Goal: Information Seeking & Learning: Learn about a topic

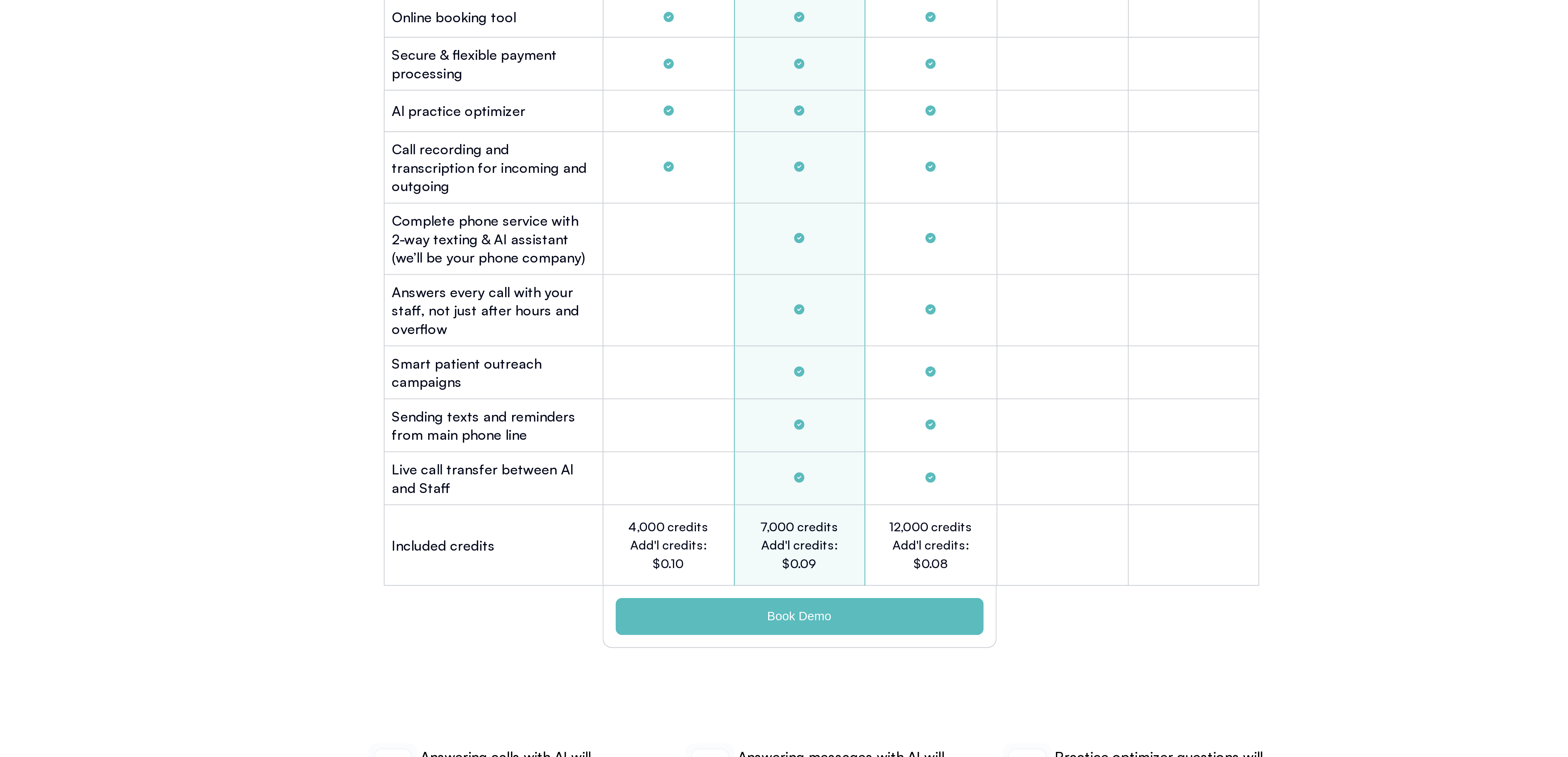
scroll to position [1830, 0]
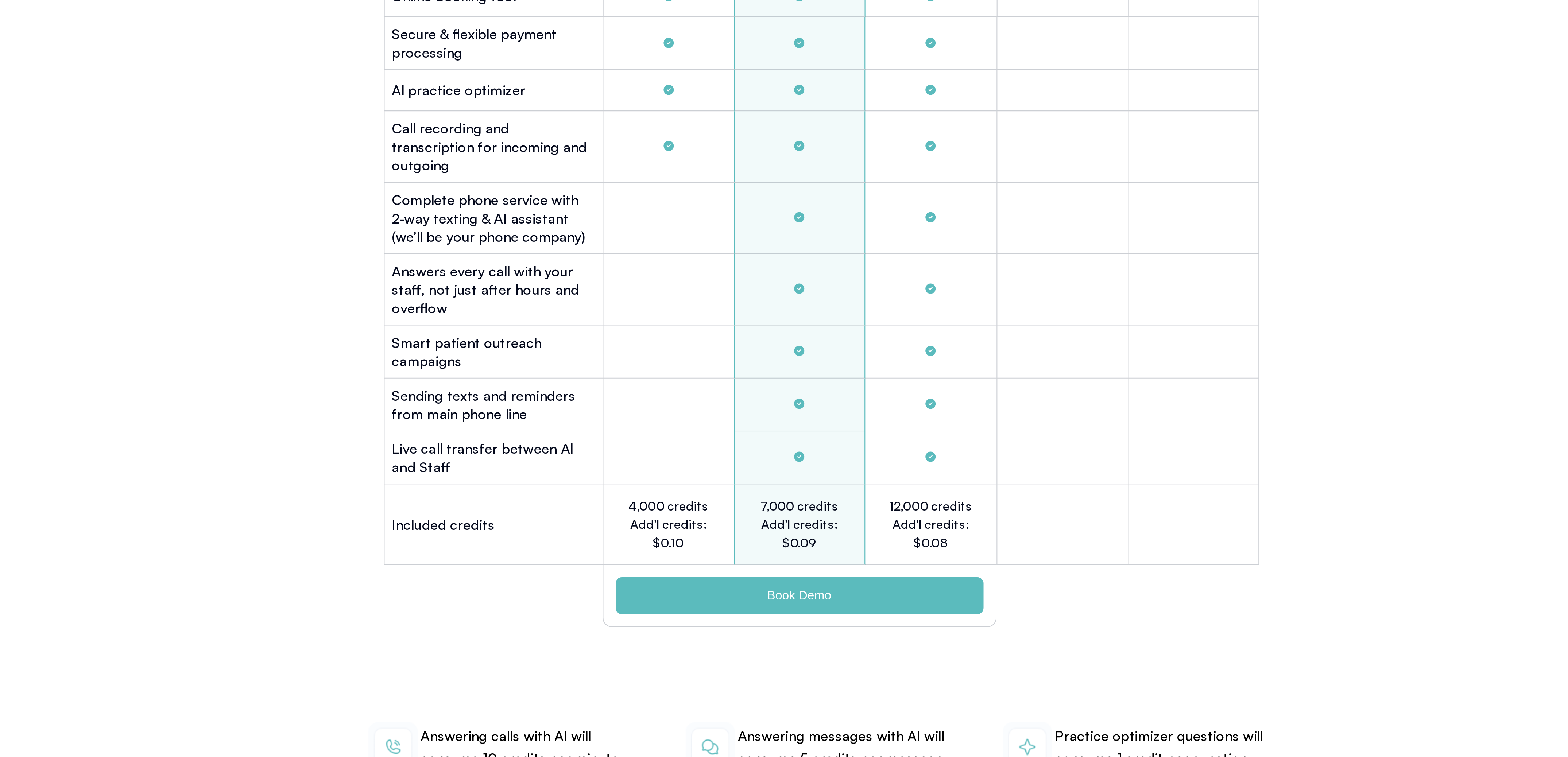
click at [706, 635] on h2 "4,000 credits Add'l credits: $0.10" at bounding box center [712, 646] width 40 height 26
click at [705, 633] on h2 "4,000 credits Add'l credits: $0.10" at bounding box center [712, 646] width 40 height 26
click at [720, 633] on h2 "4,000 credits Add'l credits: $0.10" at bounding box center [712, 646] width 40 height 26
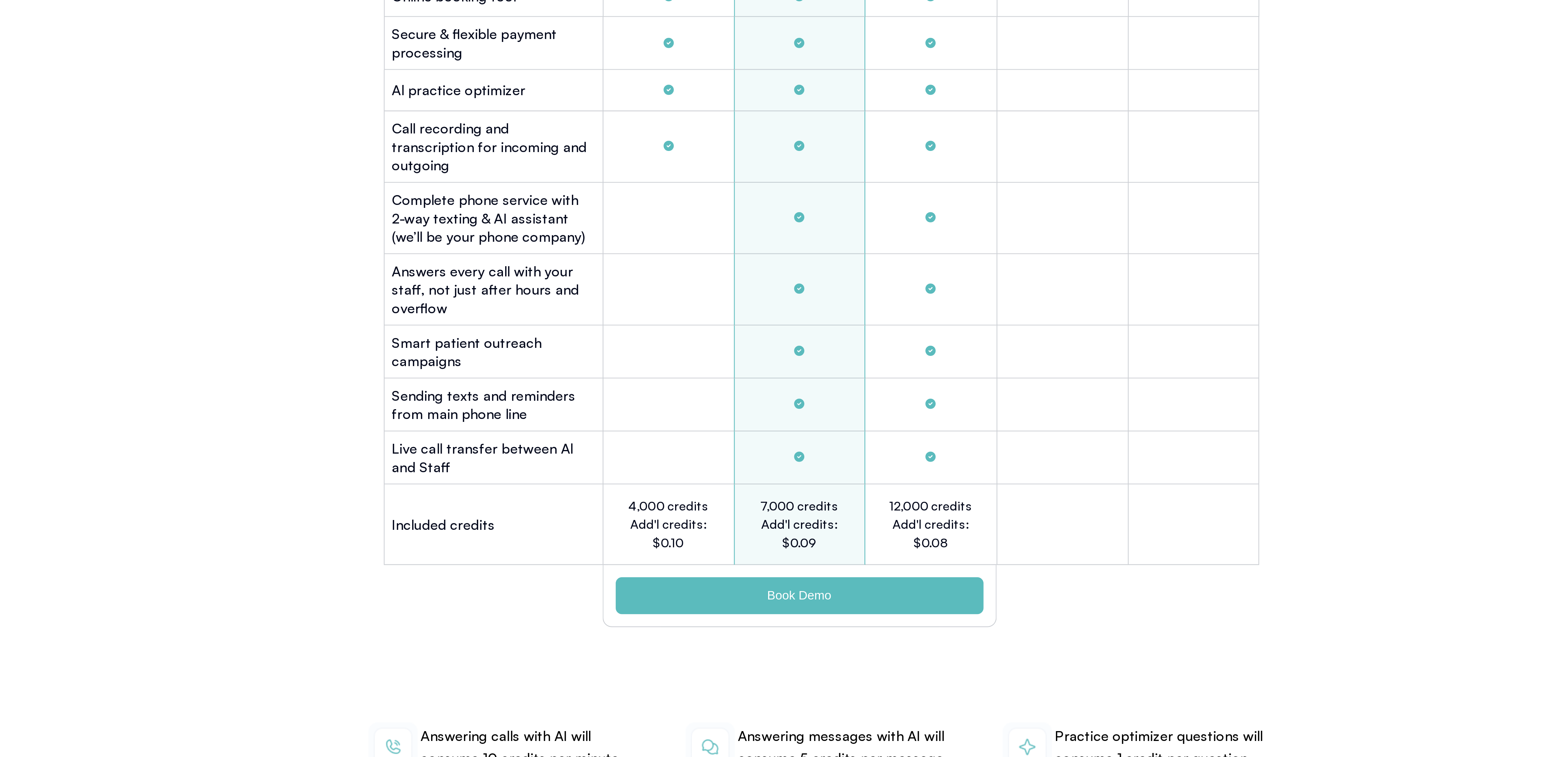
click at [714, 635] on h2 "4,000 credits Add'l credits: $0.10" at bounding box center [712, 646] width 40 height 26
drag, startPoint x: 727, startPoint y: 650, endPoint x: 690, endPoint y: 630, distance: 42.1
click at [690, 630] on div "4,000 credits Add'l credits: $0.10" at bounding box center [712, 646] width 62 height 38
drag, startPoint x: 702, startPoint y: 633, endPoint x: 722, endPoint y: 651, distance: 26.9
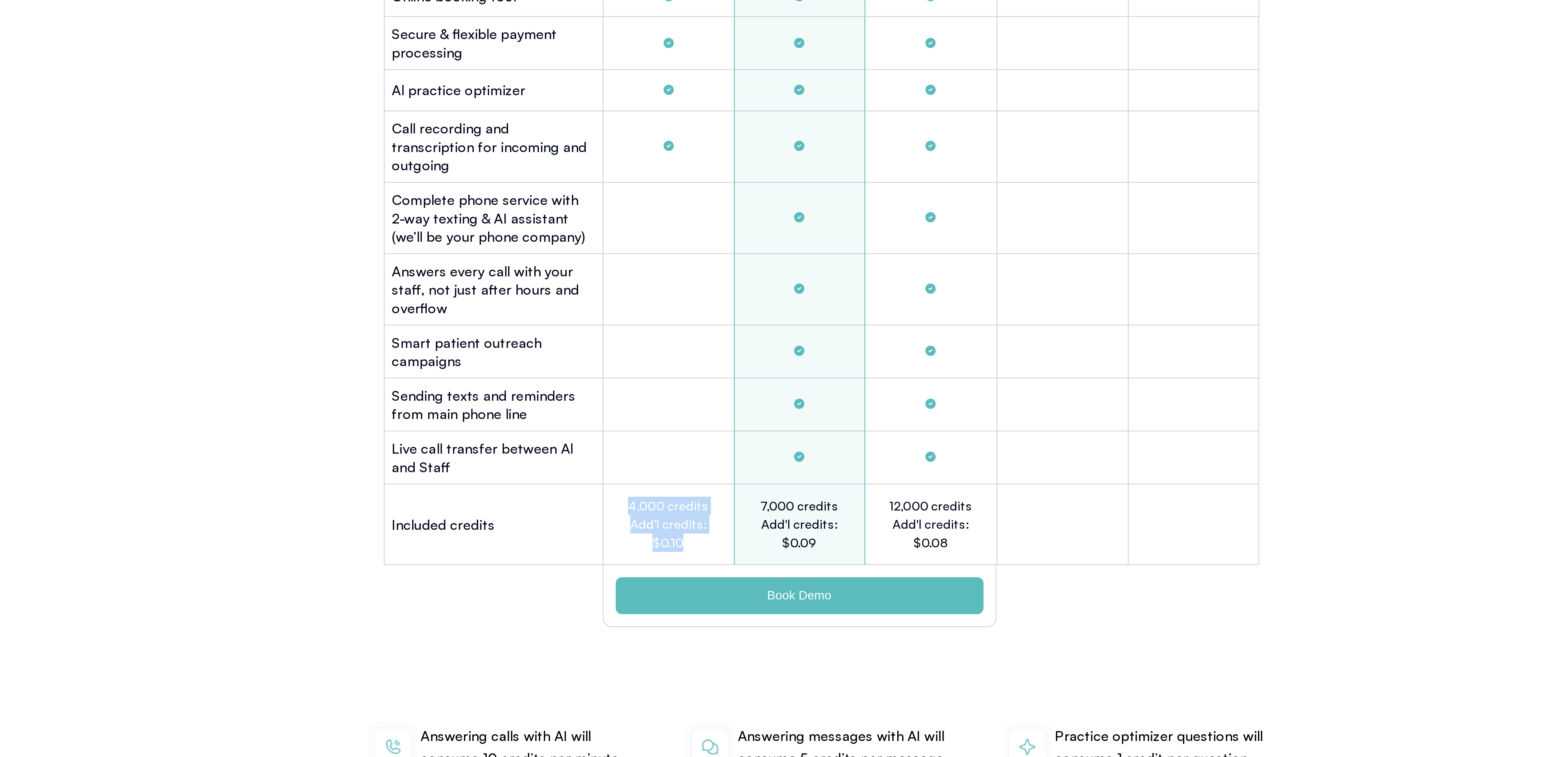
click at [722, 651] on h2 "4,000 credits Add'l credits: $0.10" at bounding box center [712, 646] width 40 height 26
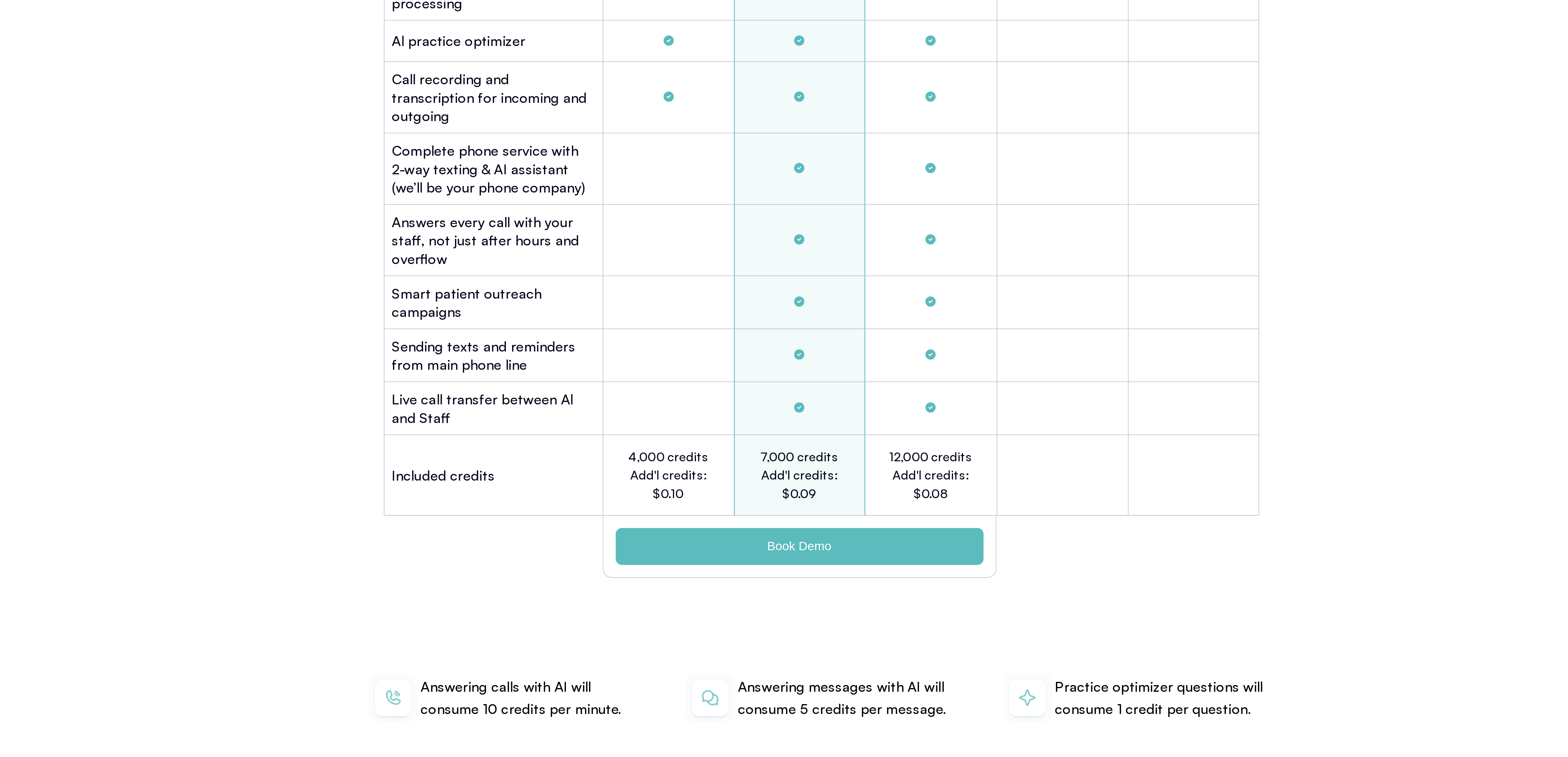
scroll to position [1866, 0]
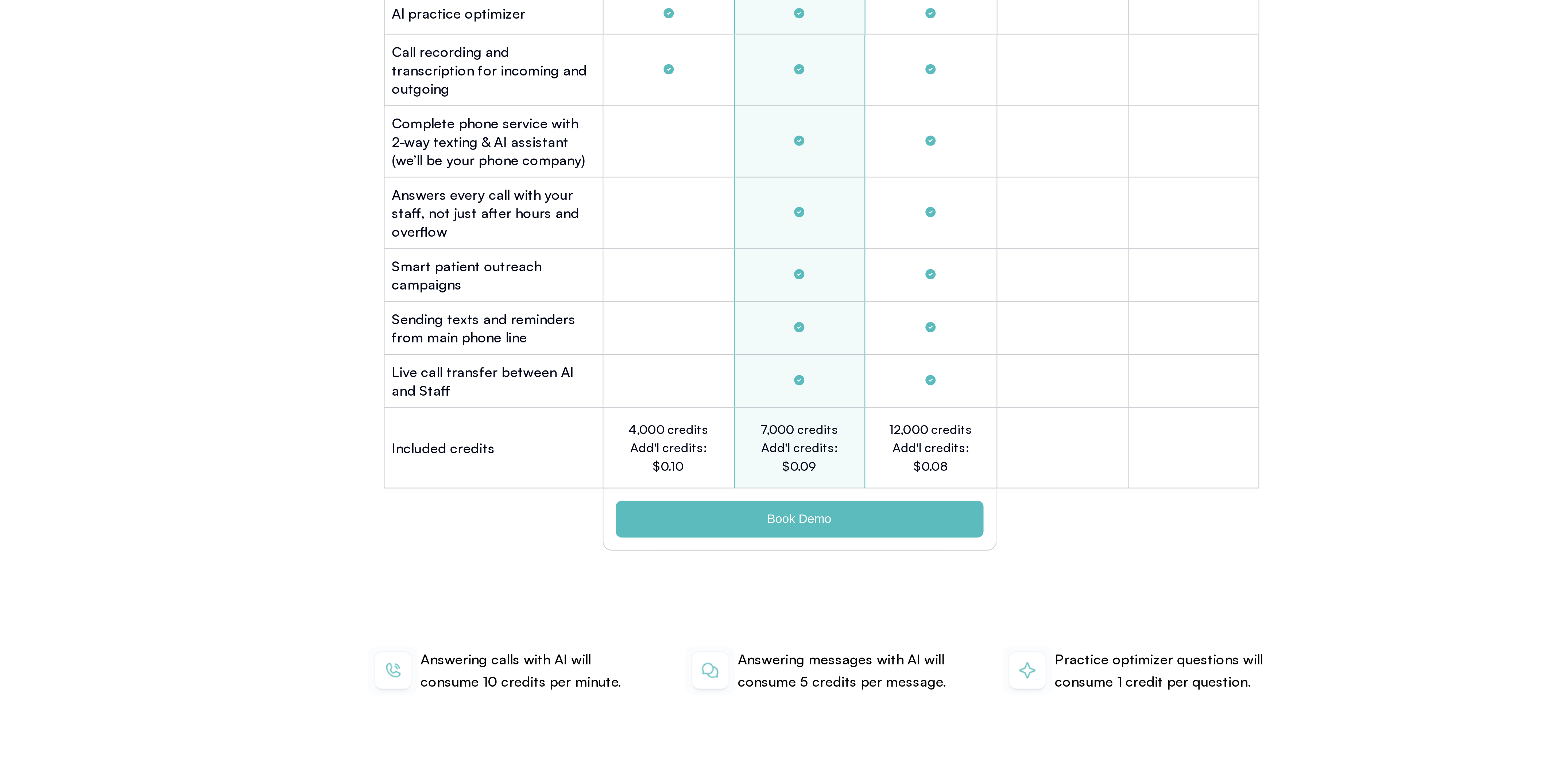
click at [657, 644] on div "Tabs. Open items with Enter or Space, close with Escape and navigate using the …" at bounding box center [628, 644] width 104 height 30
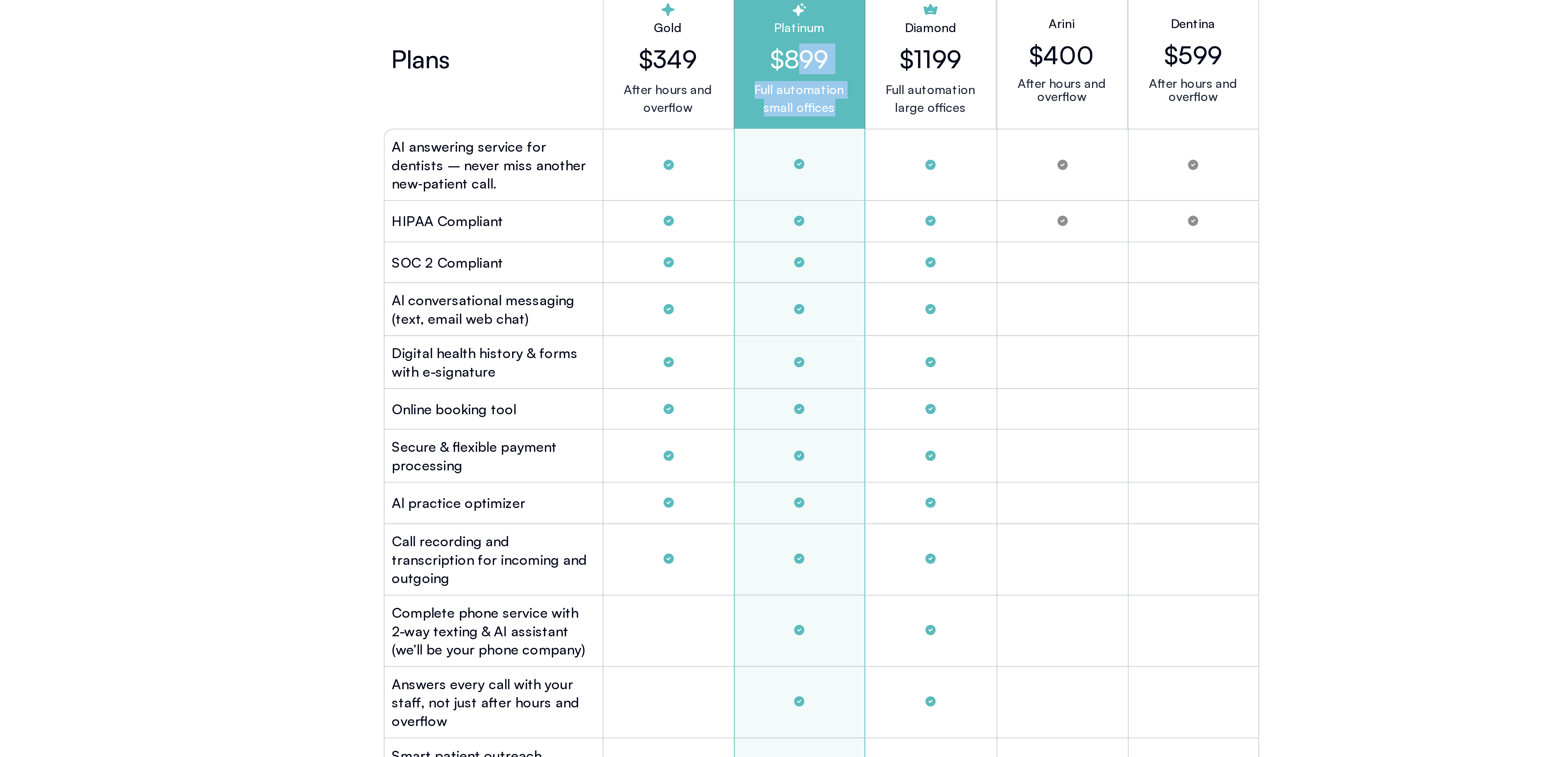
drag, startPoint x: 794, startPoint y: 213, endPoint x: 766, endPoint y: 192, distance: 35.0
click at [766, 192] on div "Platinum $899 Full automation small offices" at bounding box center [774, 192] width 62 height 66
click at [766, 192] on h2 "$899" at bounding box center [774, 192] width 50 height 14
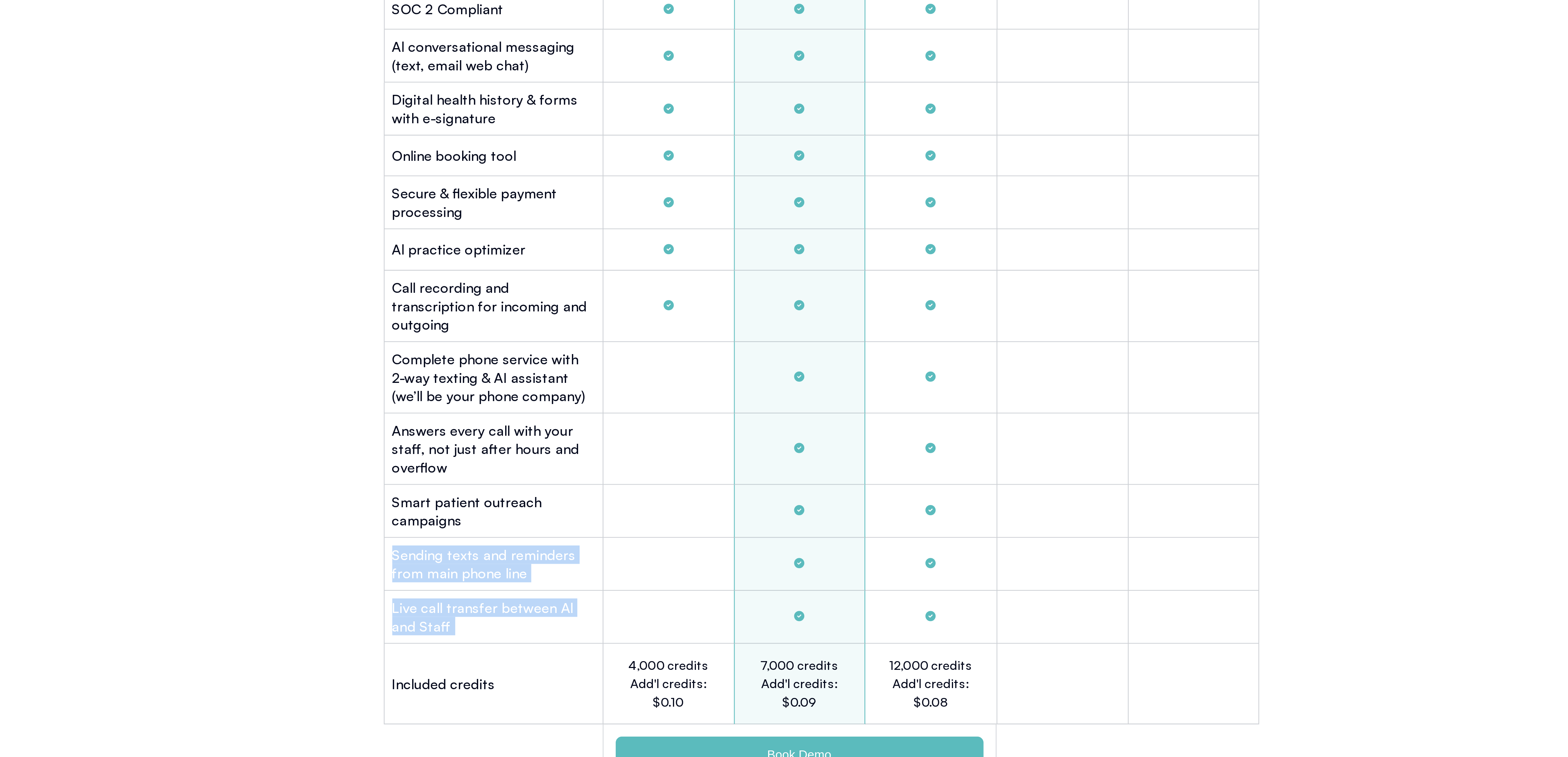
drag, startPoint x: 776, startPoint y: 577, endPoint x: 773, endPoint y: 438, distance: 139.0
click at [774, 438] on div "Plans Gold $349 After hours and overflow Platinum $899 Full automation small of…" at bounding box center [784, 409] width 416 height 506
click at [773, 438] on div "Tabs. Open items with Enter or Space, close with Escape and navigate using the …" at bounding box center [774, 431] width 62 height 34
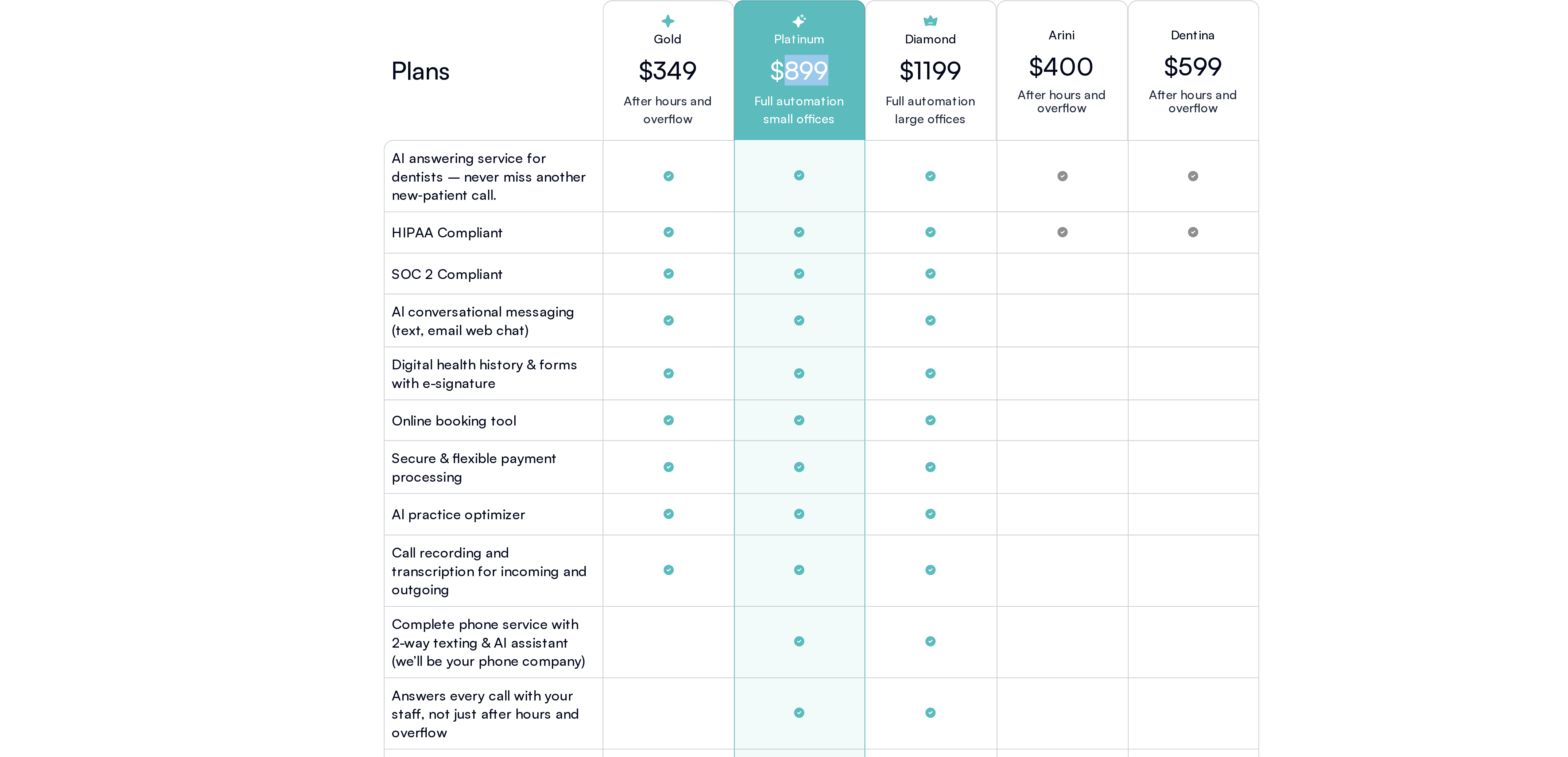
drag, startPoint x: 779, startPoint y: 196, endPoint x: 758, endPoint y: 194, distance: 21.1
click at [758, 194] on h2 "$899" at bounding box center [774, 192] width 50 height 14
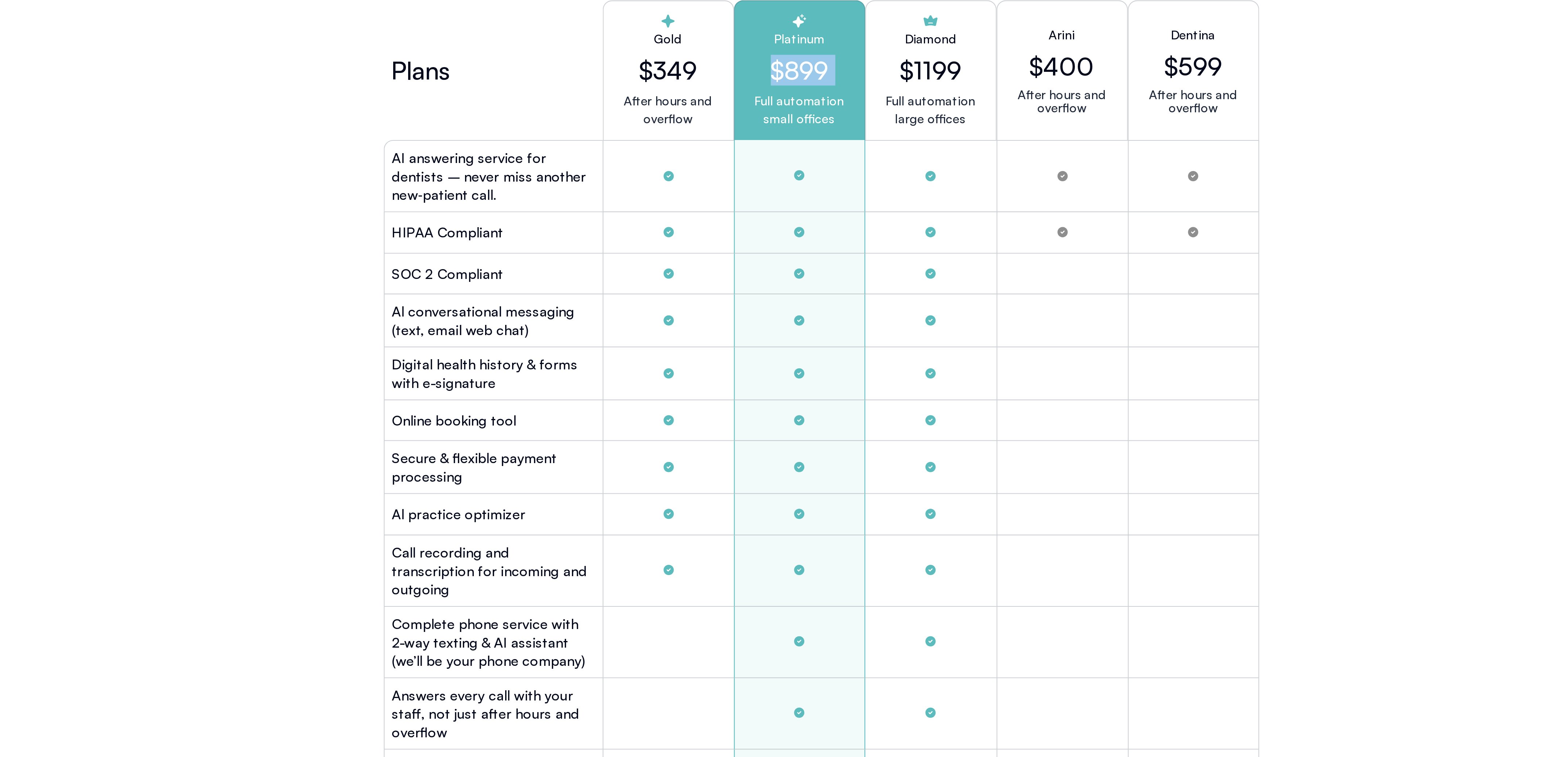
click at [774, 195] on h2 "$899" at bounding box center [774, 192] width 50 height 14
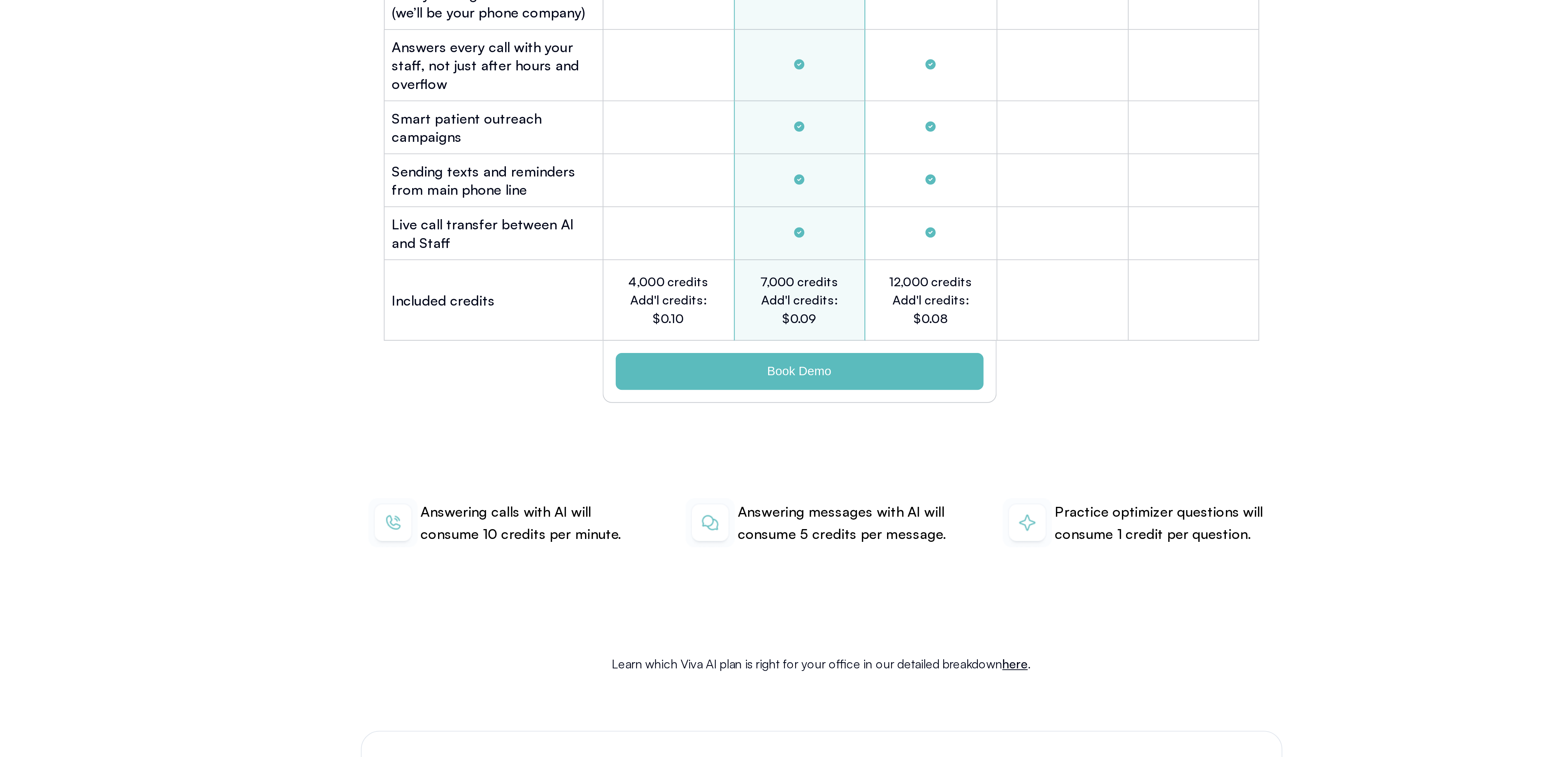
scroll to position [1939, 0]
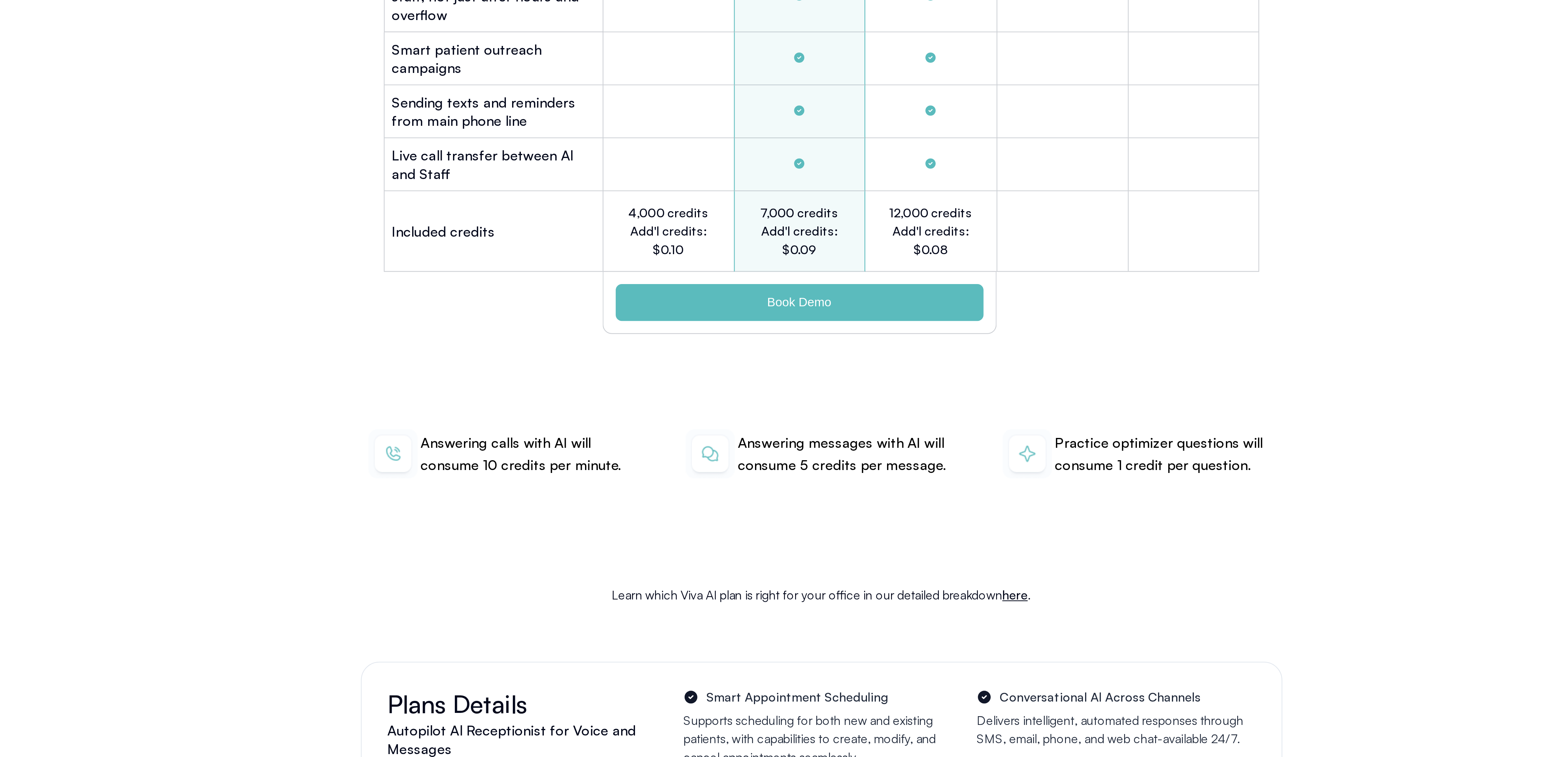
click at [548, 598] on div "PRICING No Contracts ― Start with Confidence We’re so sure you’ll love Viva Al …" at bounding box center [784, 410] width 1568 height 1090
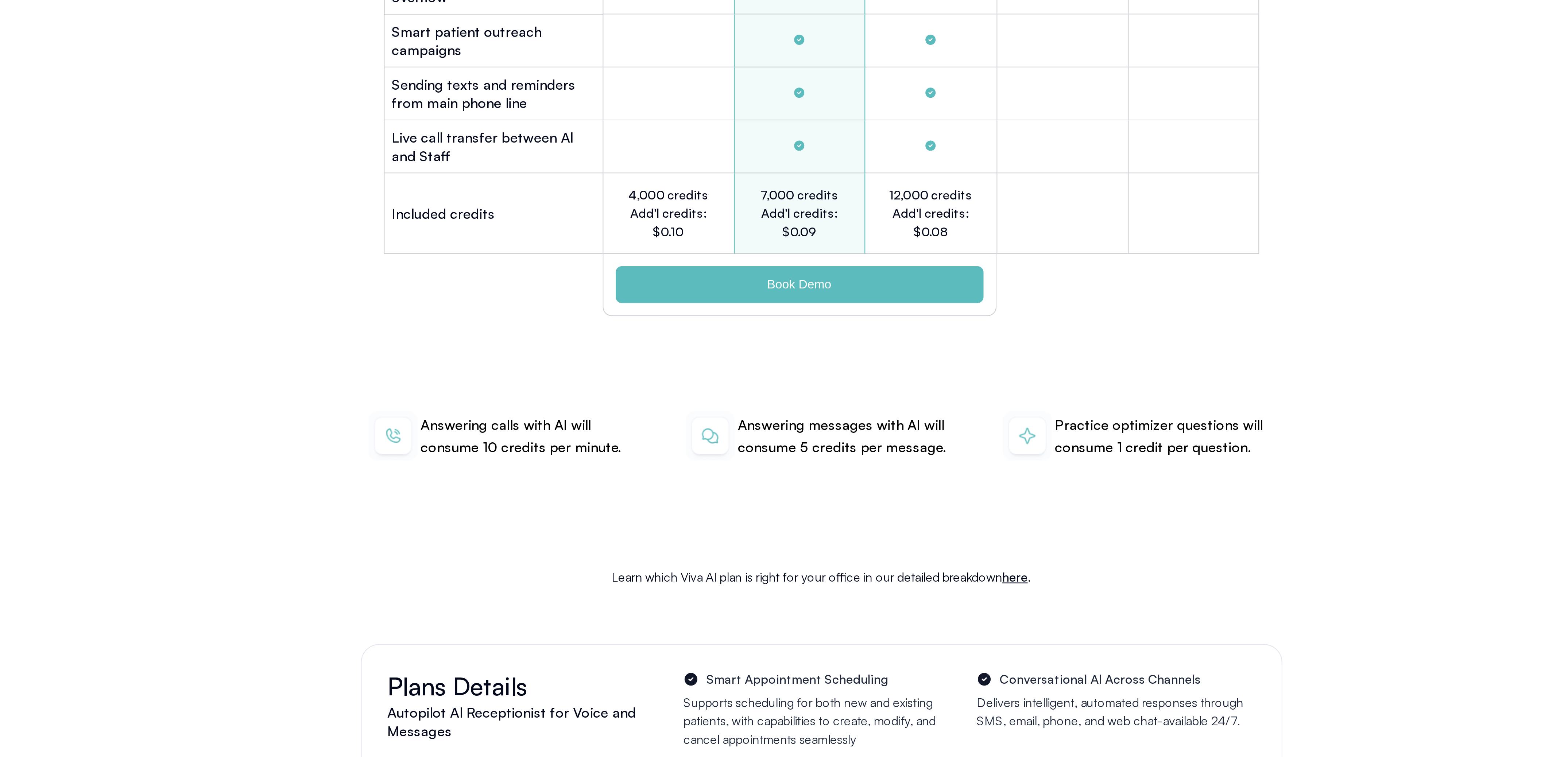
drag, startPoint x: 628, startPoint y: 605, endPoint x: 677, endPoint y: 605, distance: 49.0
click at [659, 605] on p "Answering calls with AI will consume 10 credits per minute." at bounding box center [646, 604] width 104 height 21
click at [677, 605] on p "Answering calls with AI will consume 10 credits per minute." at bounding box center [646, 604] width 104 height 21
click at [682, 605] on p "Answering calls with AI will consume 10 credits per minute." at bounding box center [646, 604] width 104 height 21
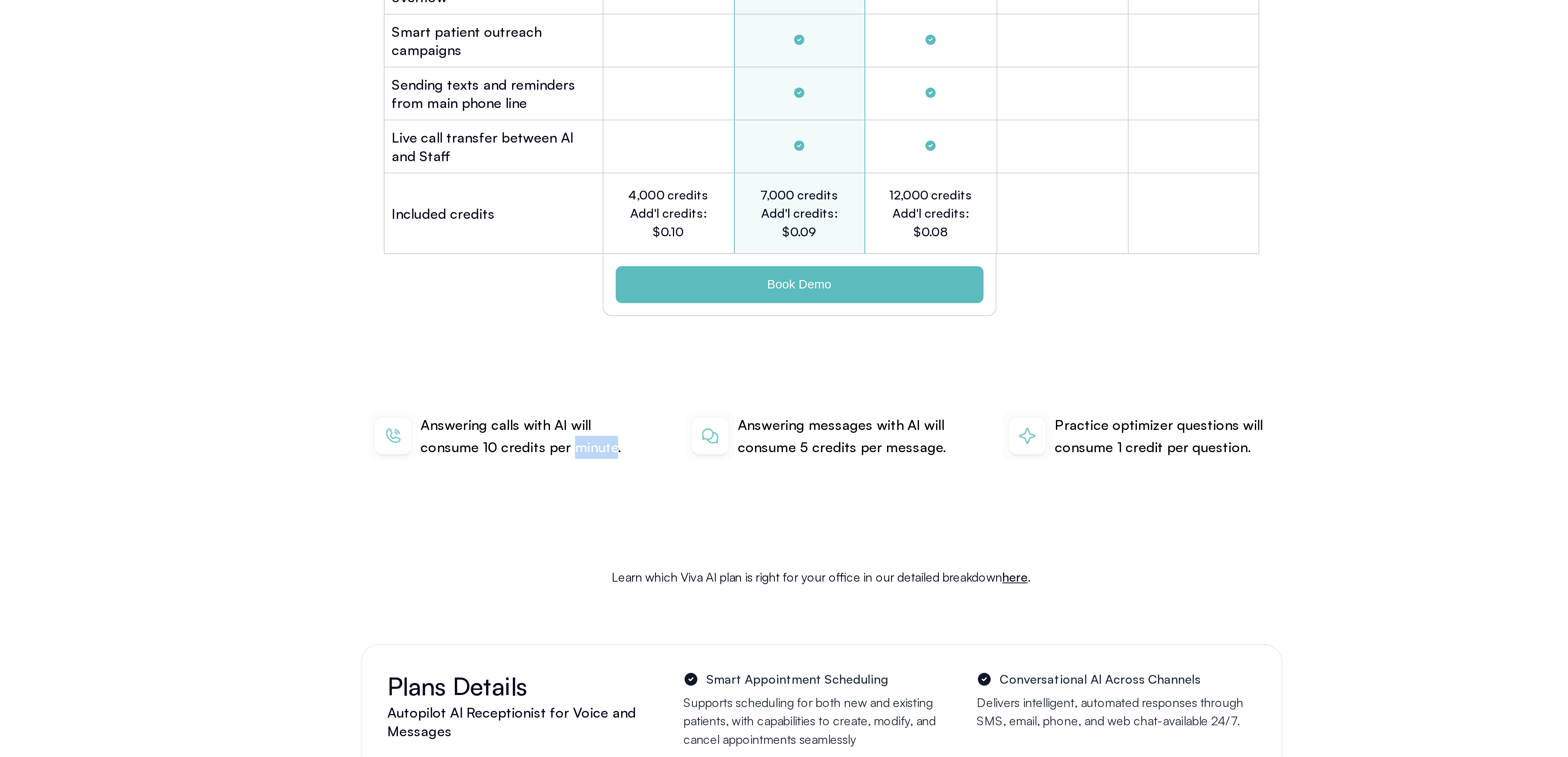
click at [668, 627] on div "Answering calls with AI will consume 10 credits per minute. Answering messages …" at bounding box center [784, 604] width 438 height 71
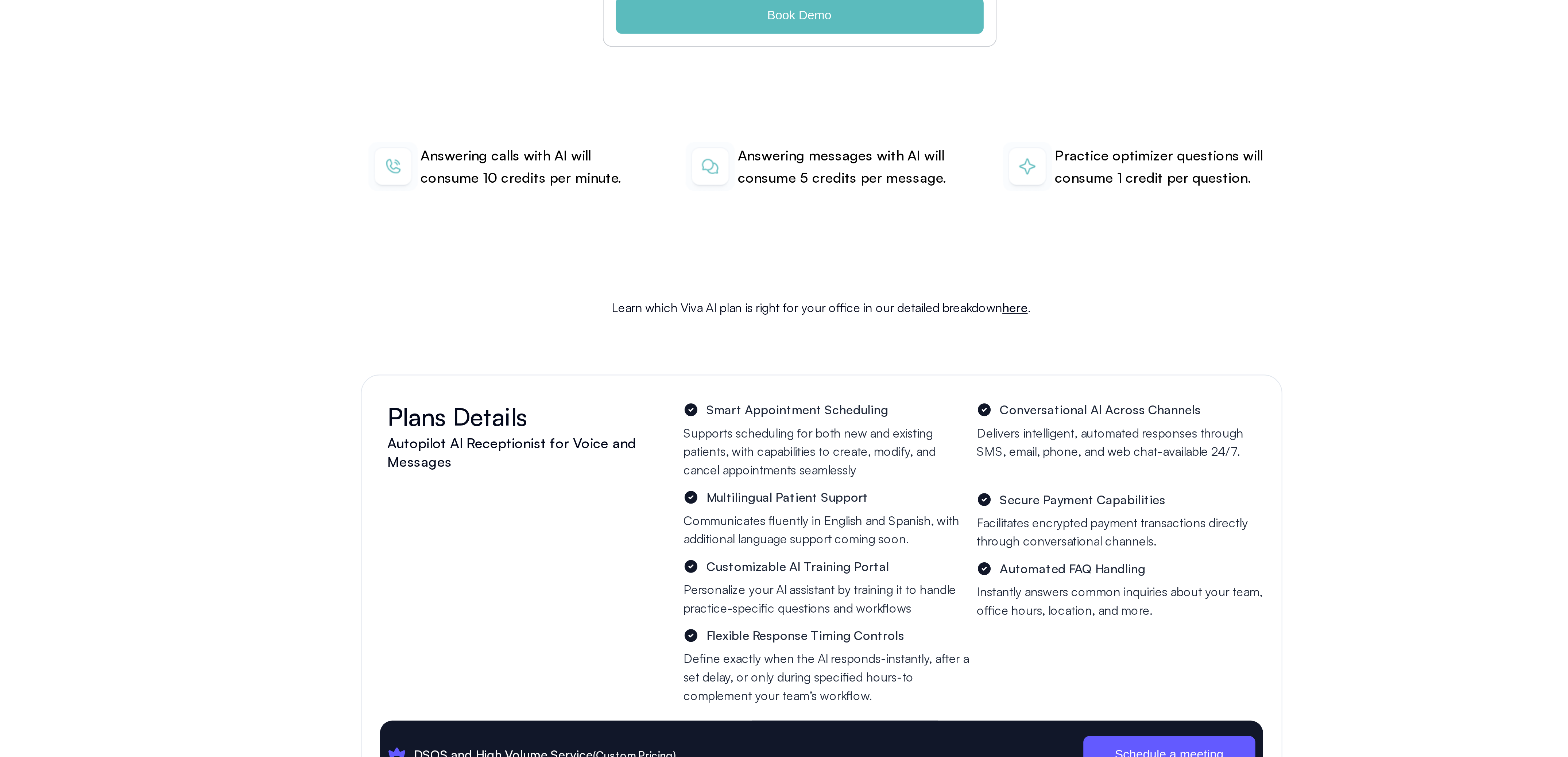
scroll to position [2140, 0]
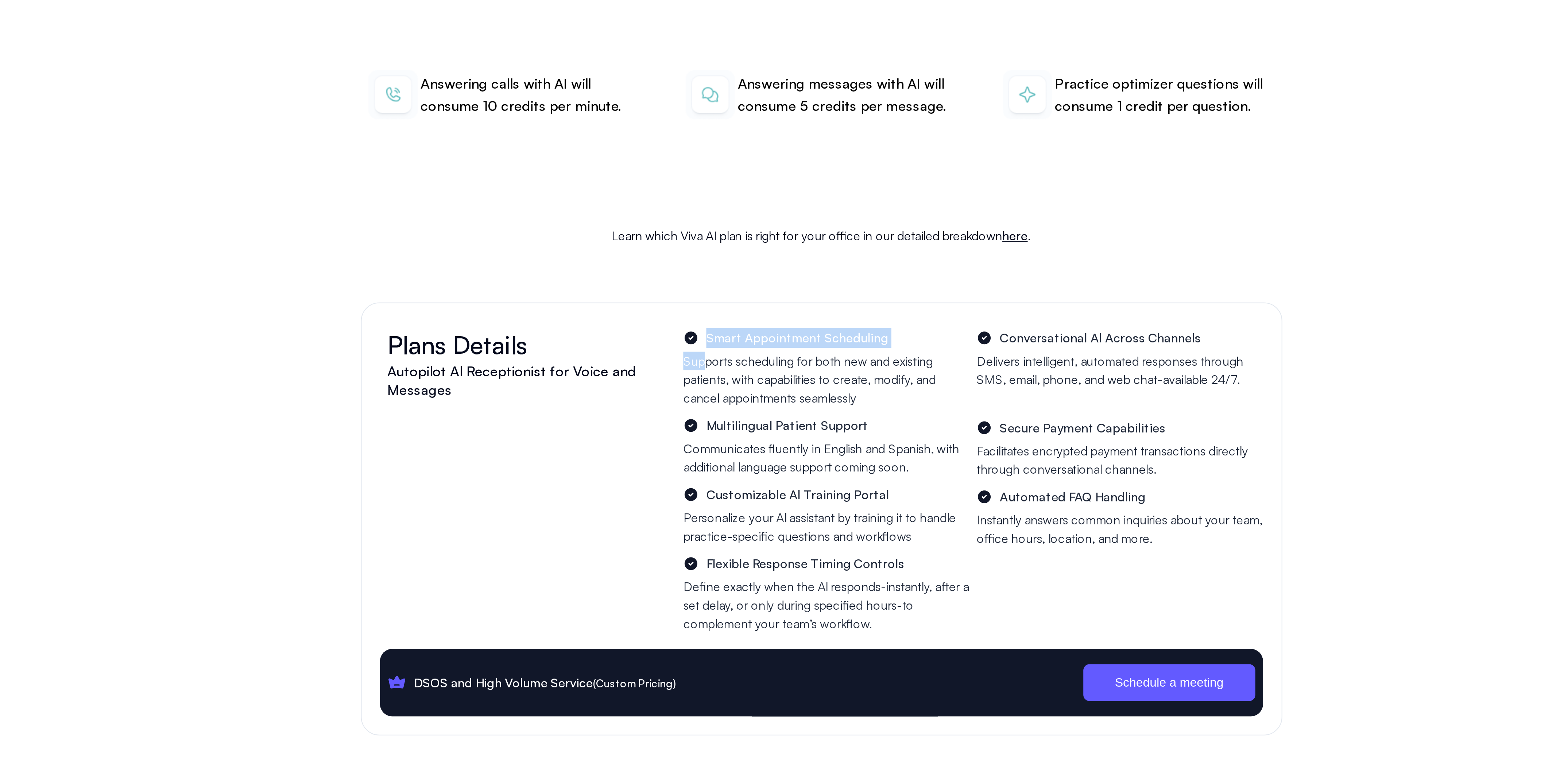
drag, startPoint x: 718, startPoint y: 545, endPoint x: 738, endPoint y: 657, distance: 113.8
click at [738, 652] on div "Plans Details Autopilot Al Receptionist for Voice and Messages Smart Appointmen…" at bounding box center [784, 644] width 438 height 206
click at [738, 660] on span "Flexible Response Timing Controls" at bounding box center [775, 665] width 96 height 10
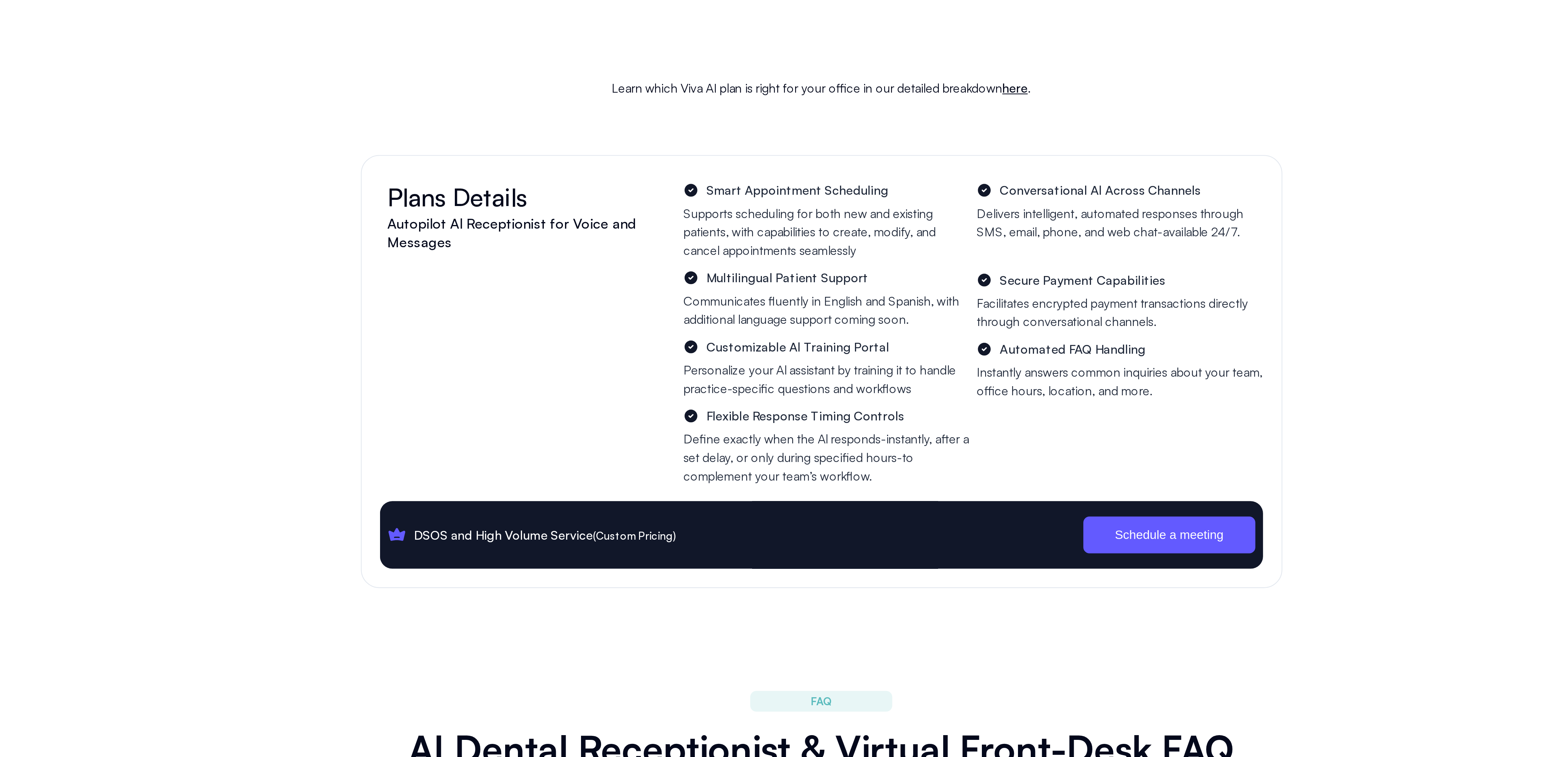
scroll to position [2225, 0]
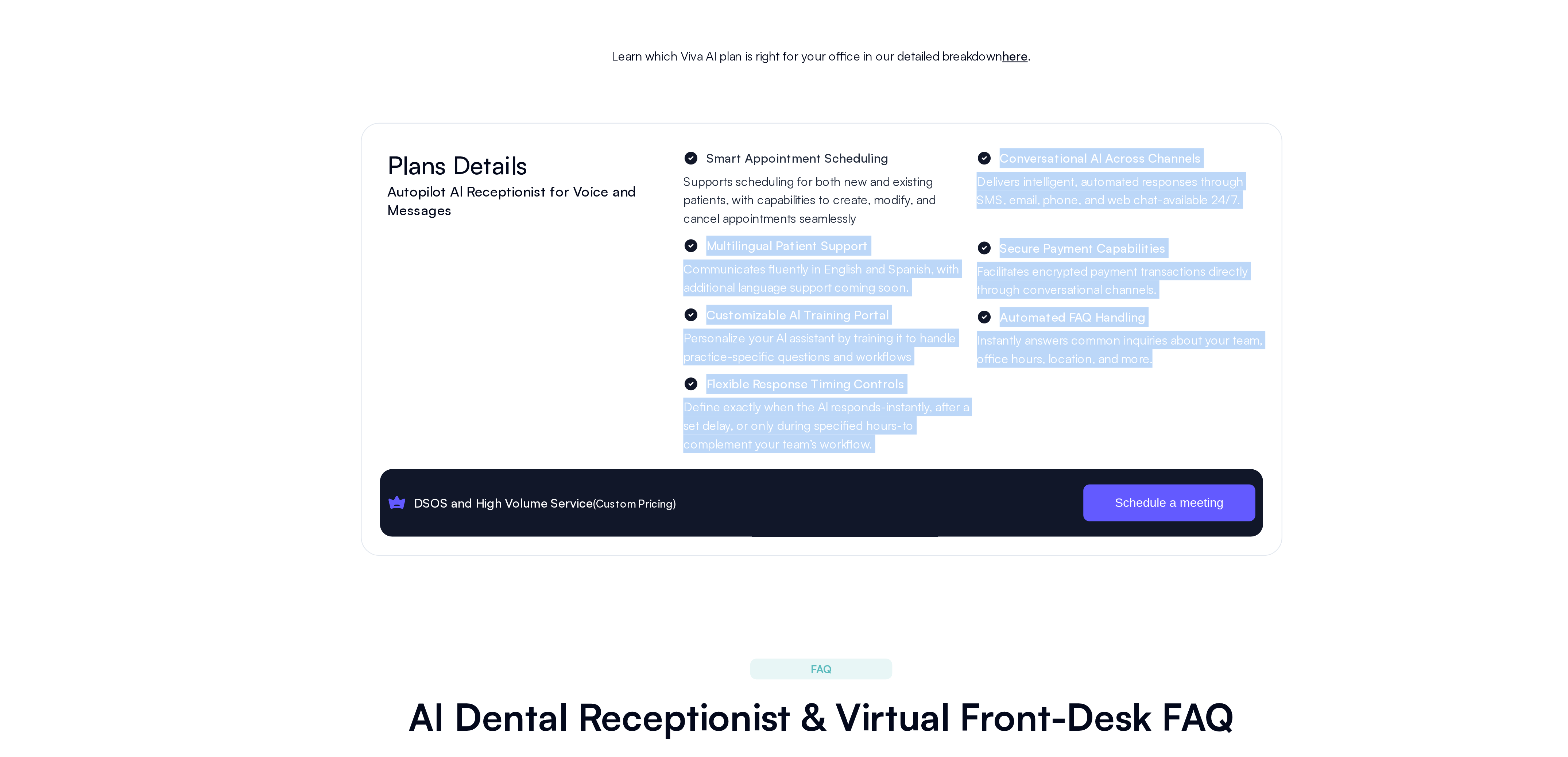
drag, startPoint x: 958, startPoint y: 578, endPoint x: 848, endPoint y: 492, distance: 139.6
click at [848, 492] on div "Plans Details Autopilot Al Receptionist for Voice and Messages Smart Appointmen…" at bounding box center [784, 540] width 419 height 145
click at [848, 492] on p "Supports scheduling for both new and existing patients, with capabilities to cr…" at bounding box center [786, 492] width 136 height 26
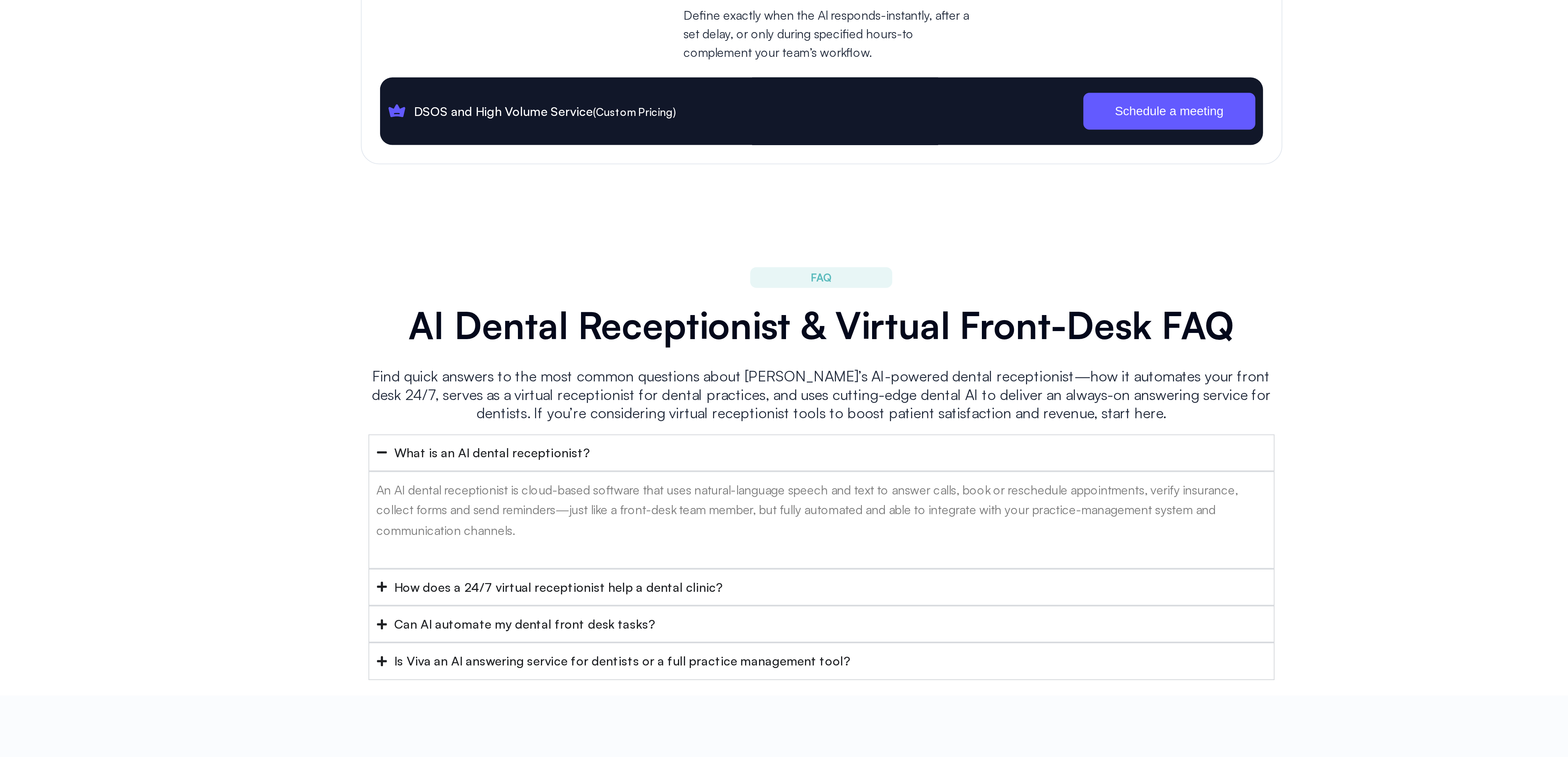
scroll to position [2438, 0]
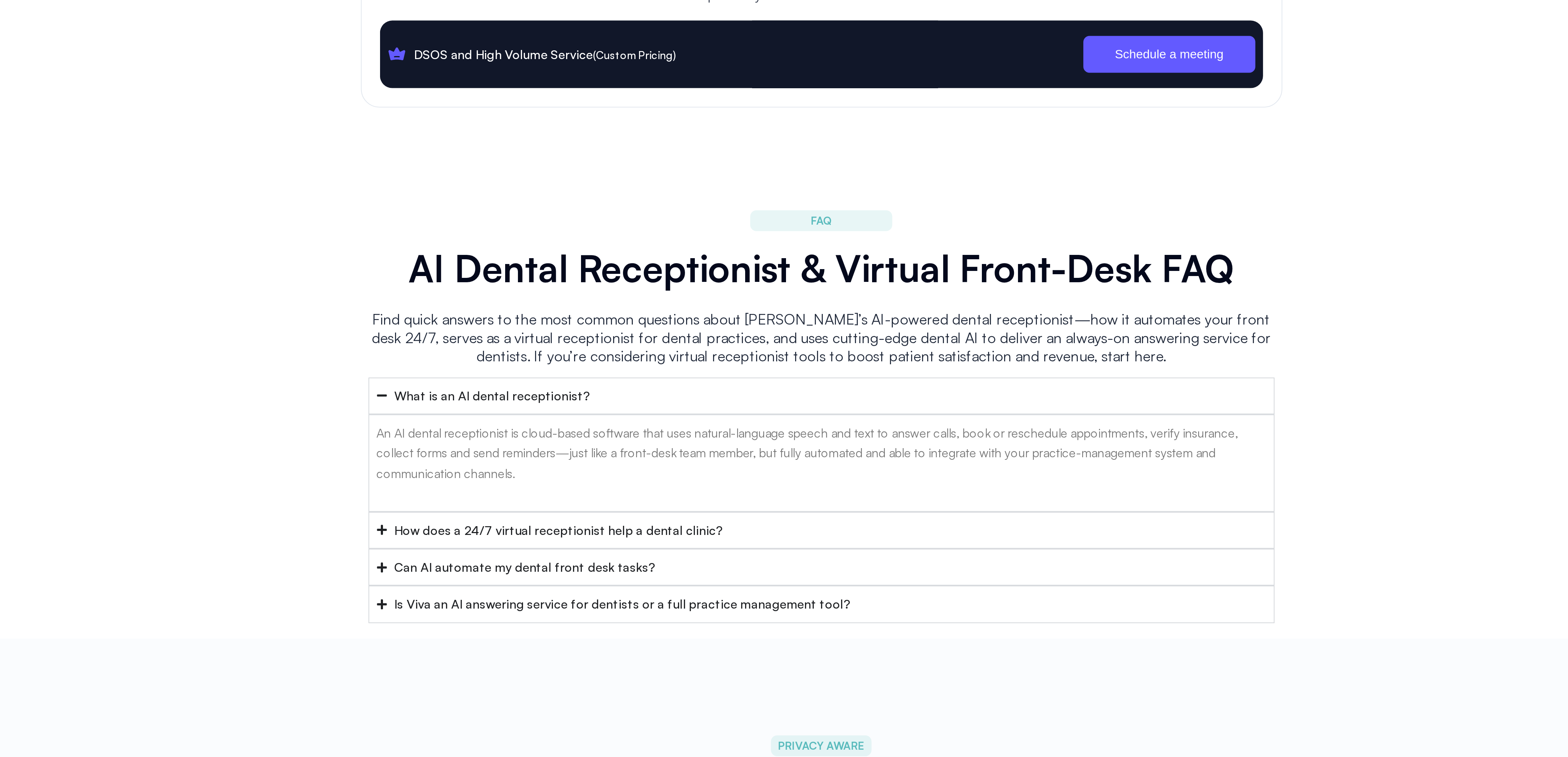
click at [655, 523] on h2 "AI Dental Receptionist & Virtual Front-Desk FAQ" at bounding box center [784, 525] width 430 height 21
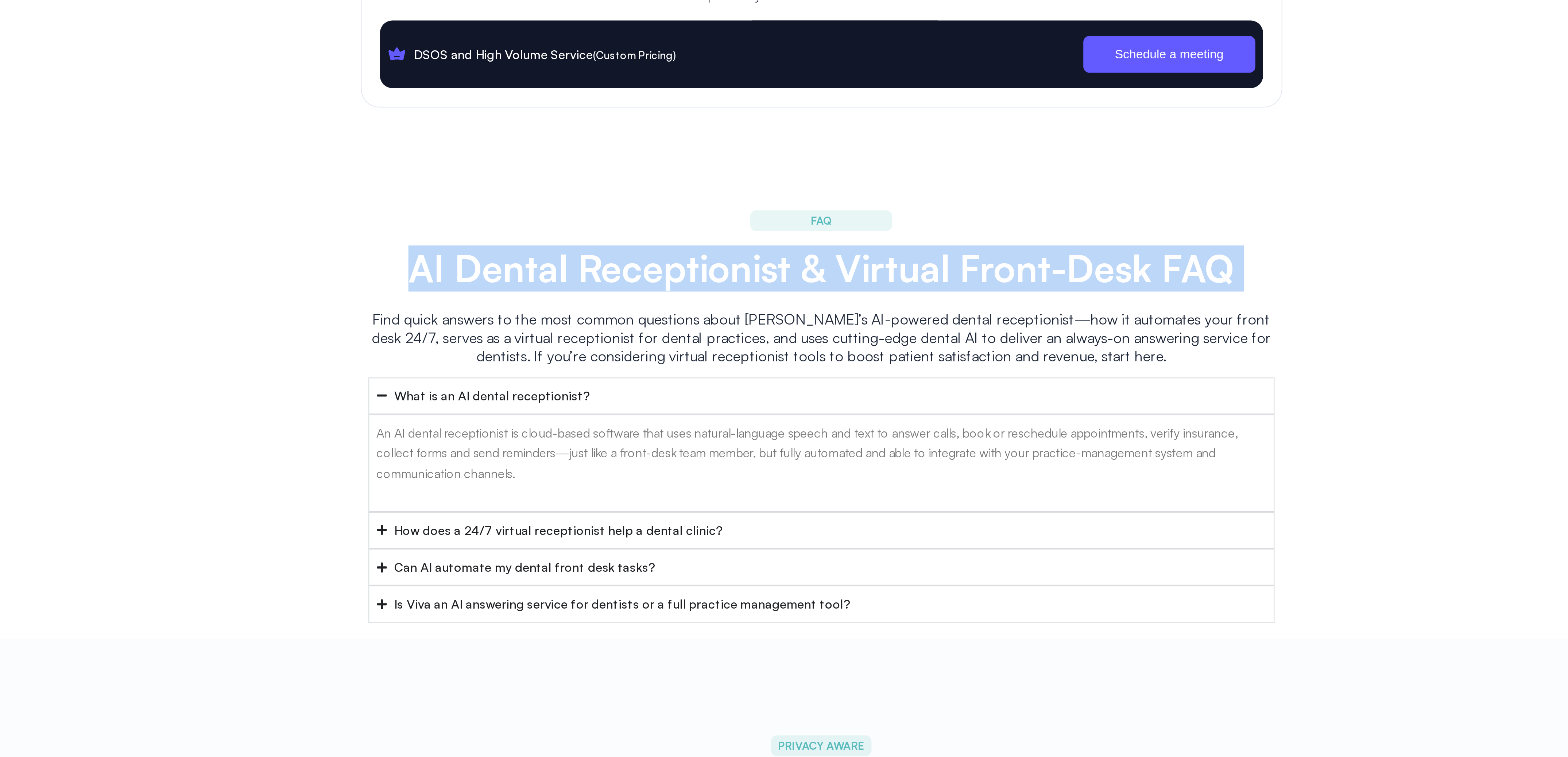
click at [655, 523] on h2 "AI Dental Receptionist & Virtual Front-Desk FAQ" at bounding box center [784, 525] width 430 height 21
click at [611, 525] on h2 "AI Dental Receptionist & Virtual Front-Desk FAQ" at bounding box center [784, 525] width 430 height 21
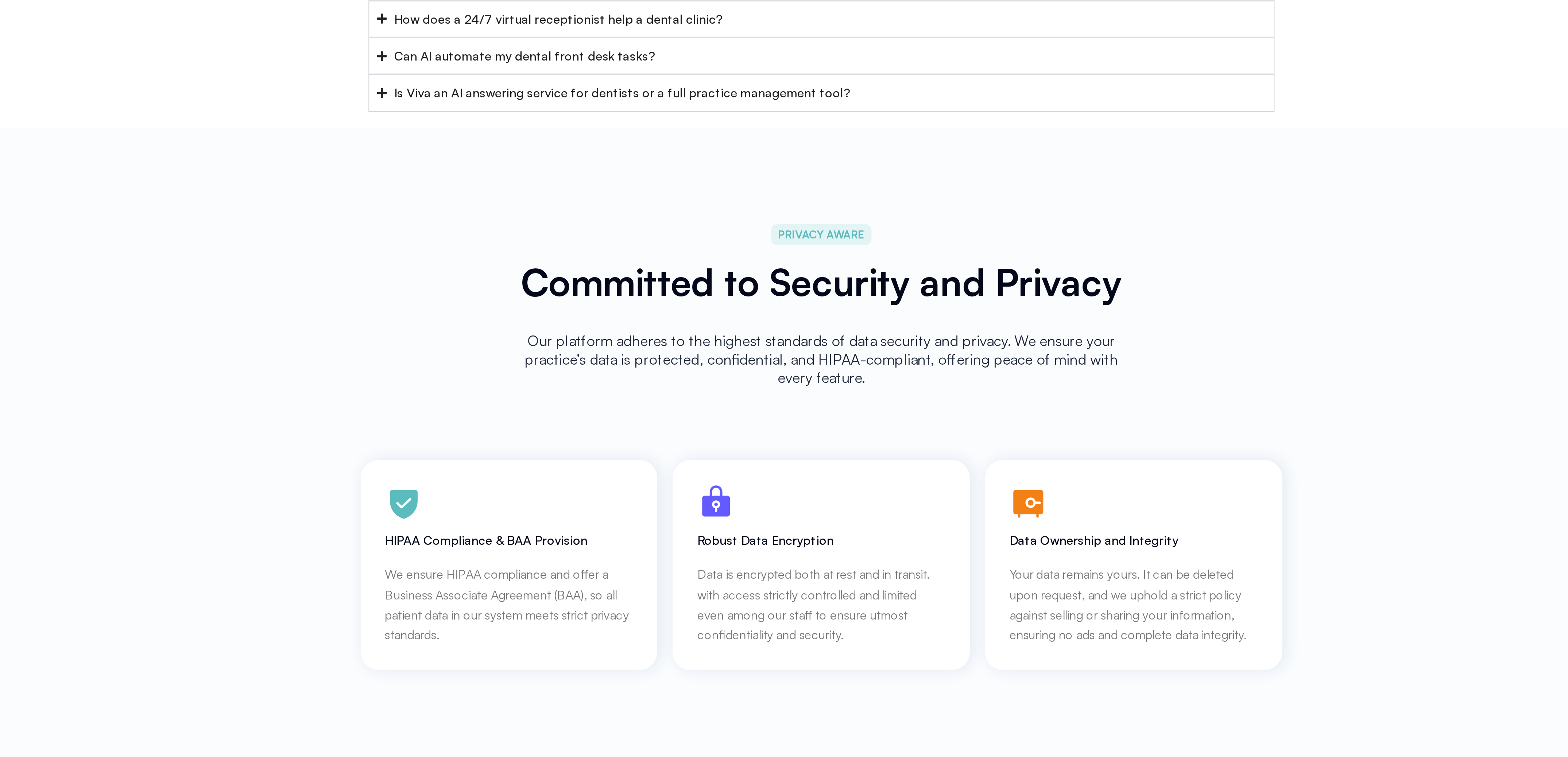
scroll to position [2684, 0]
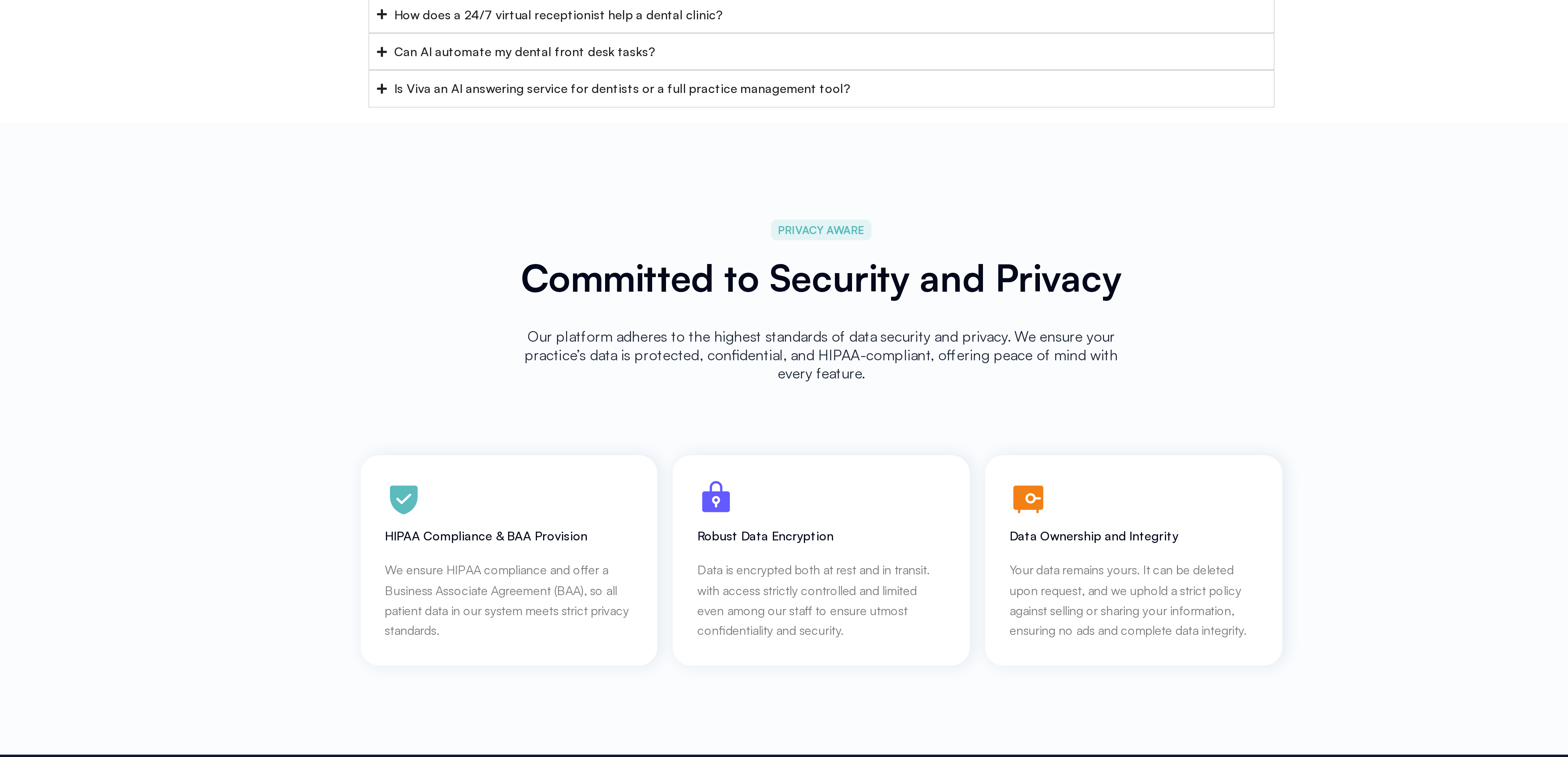
click at [1093, 436] on div "FAQ AI Dental Receptionist & Virtual Front-Desk FAQ Find quick answers to the m…" at bounding box center [784, 348] width 1568 height 214
